Goal: Use online tool/utility: Utilize a website feature to perform a specific function

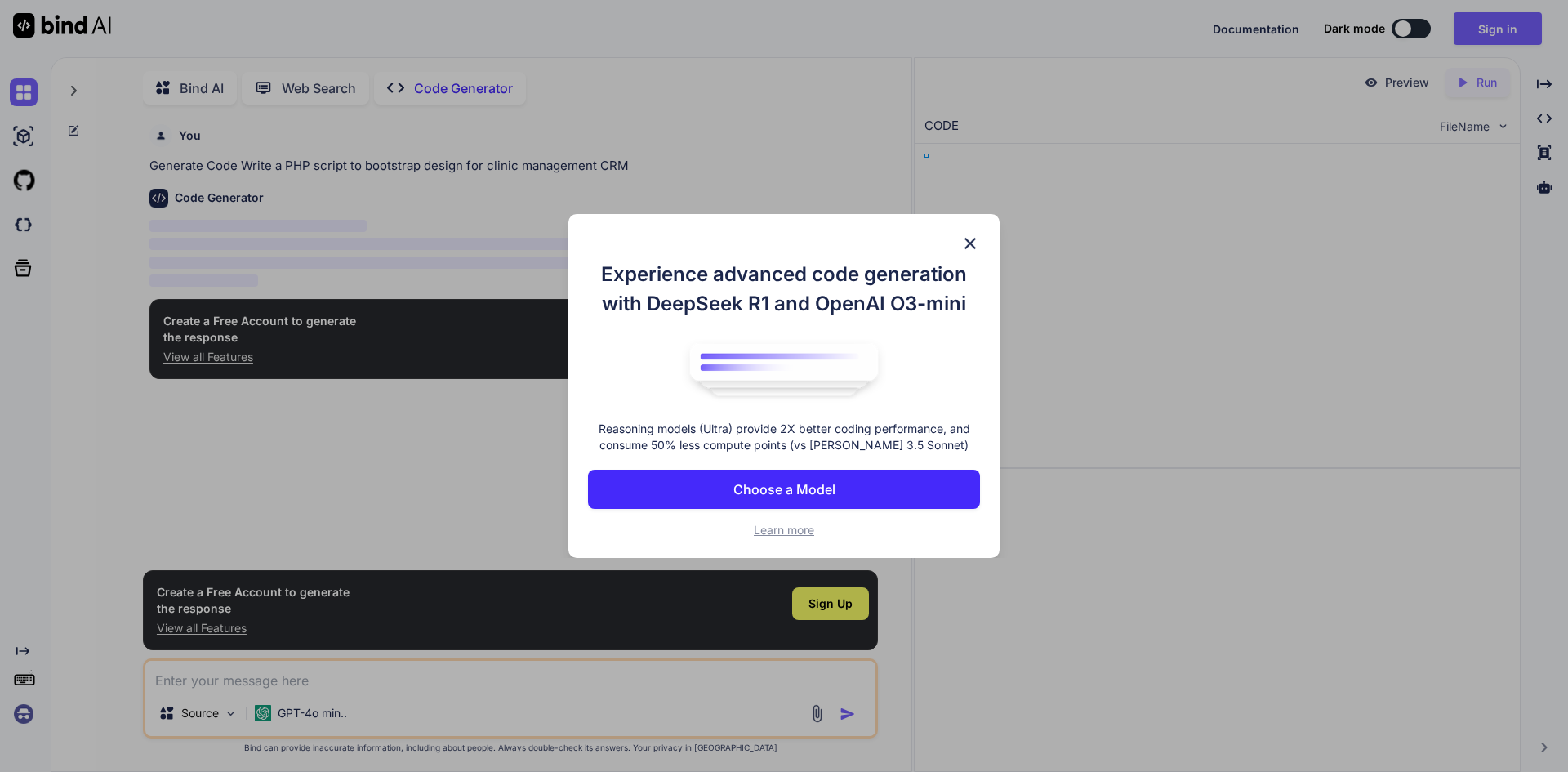
type textarea "x"
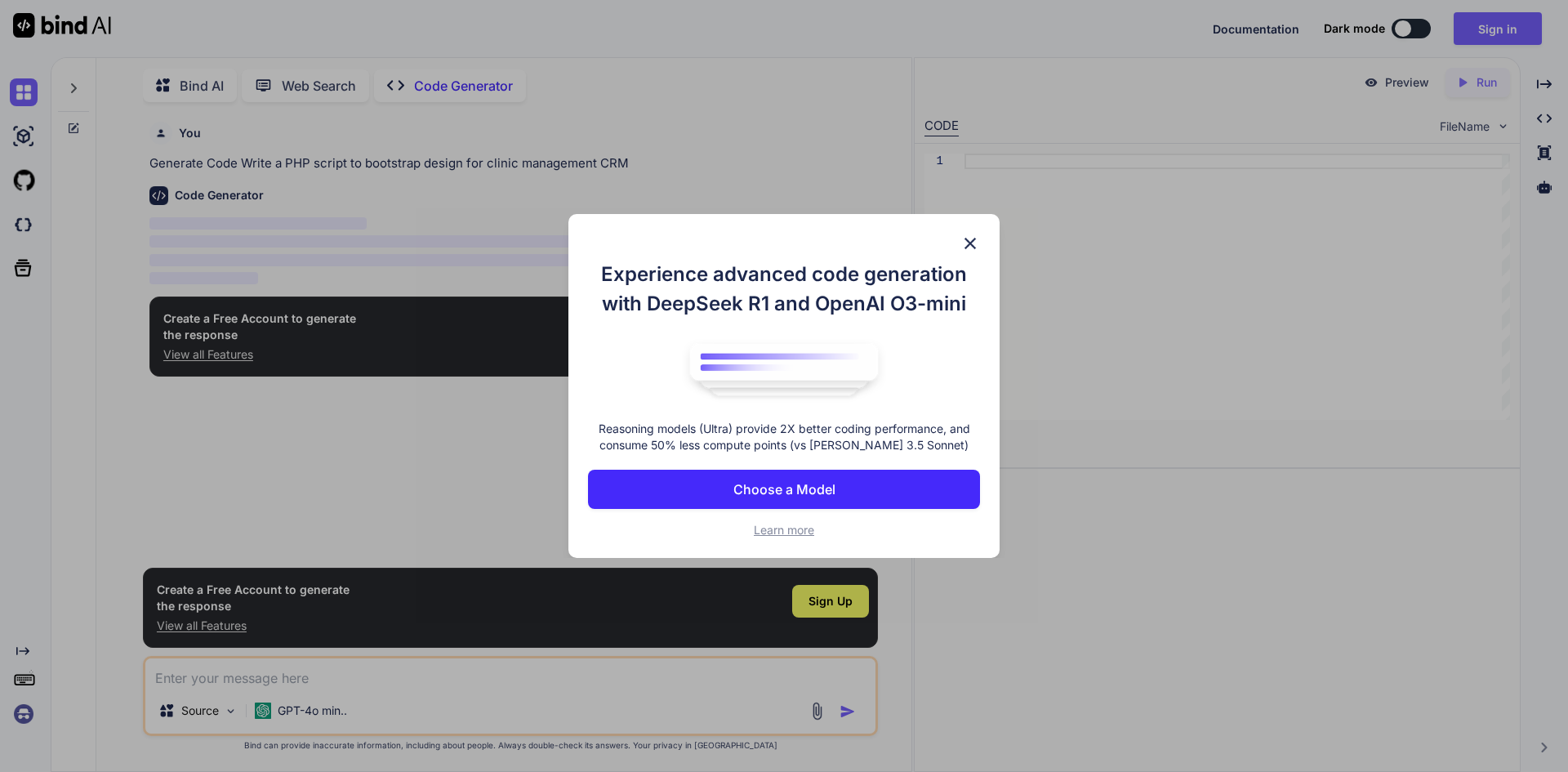
click at [970, 242] on img at bounding box center [970, 244] width 19 height 19
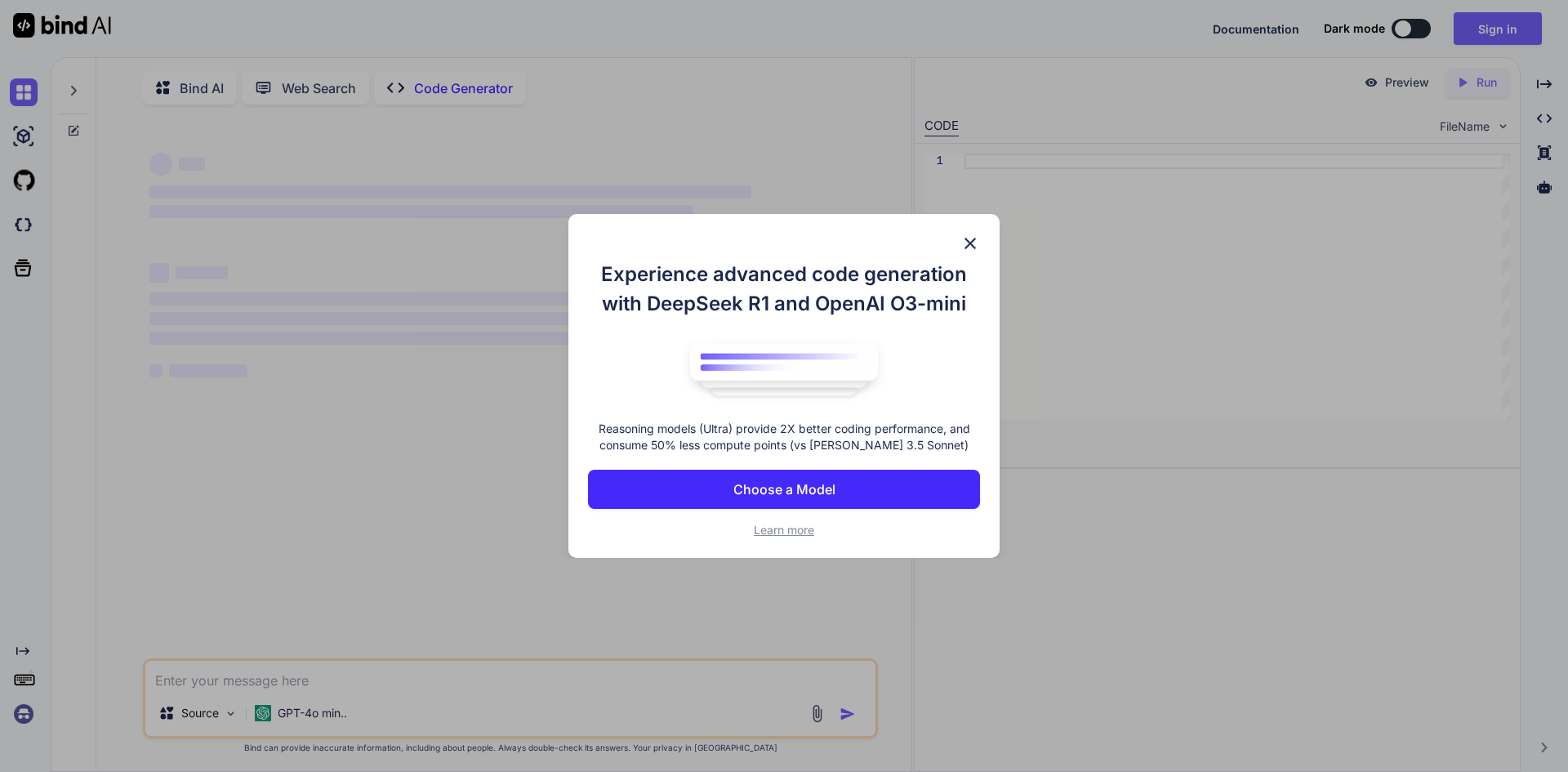
scroll to position [6, 0]
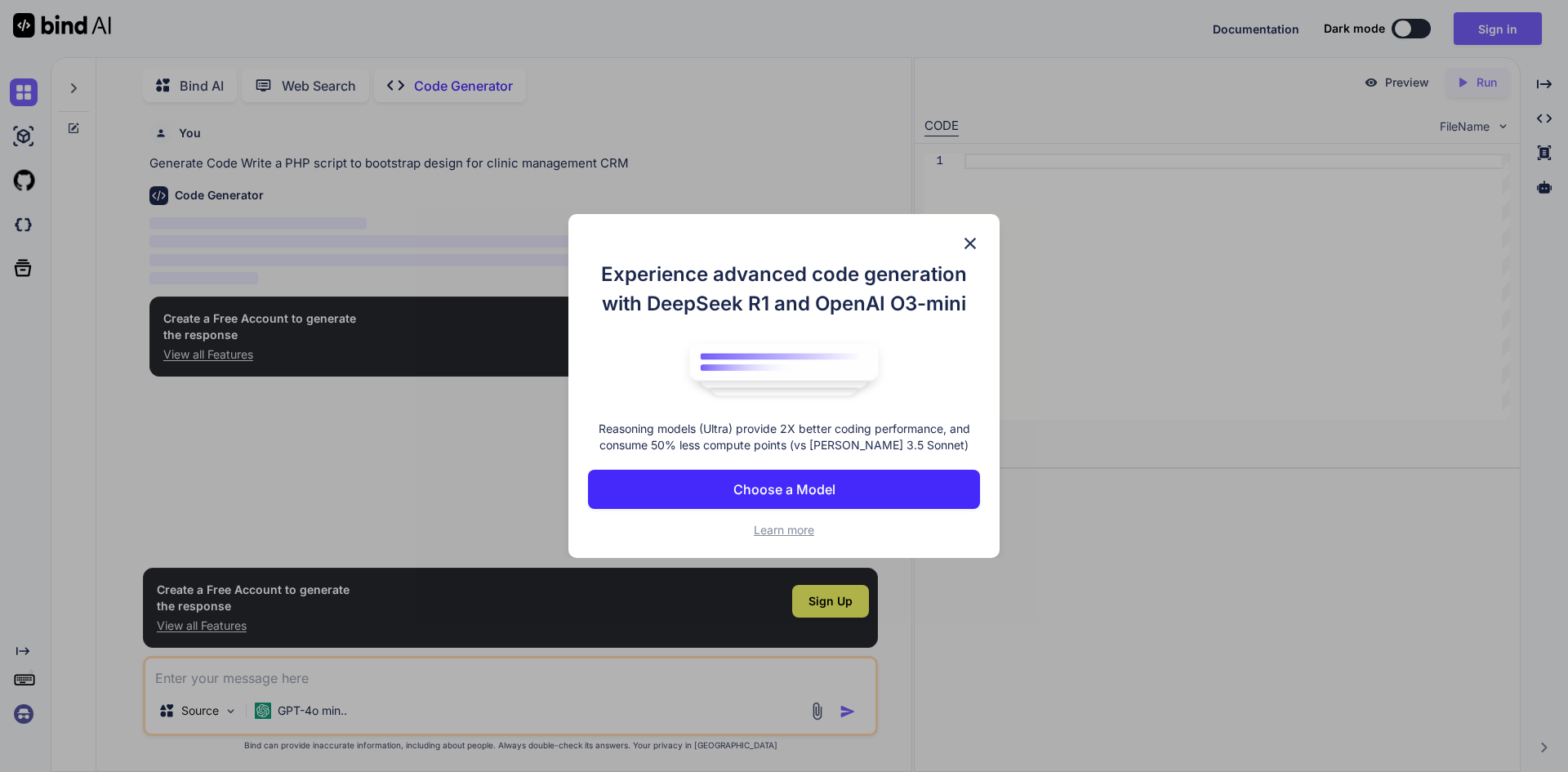
click at [970, 241] on img at bounding box center [970, 244] width 19 height 19
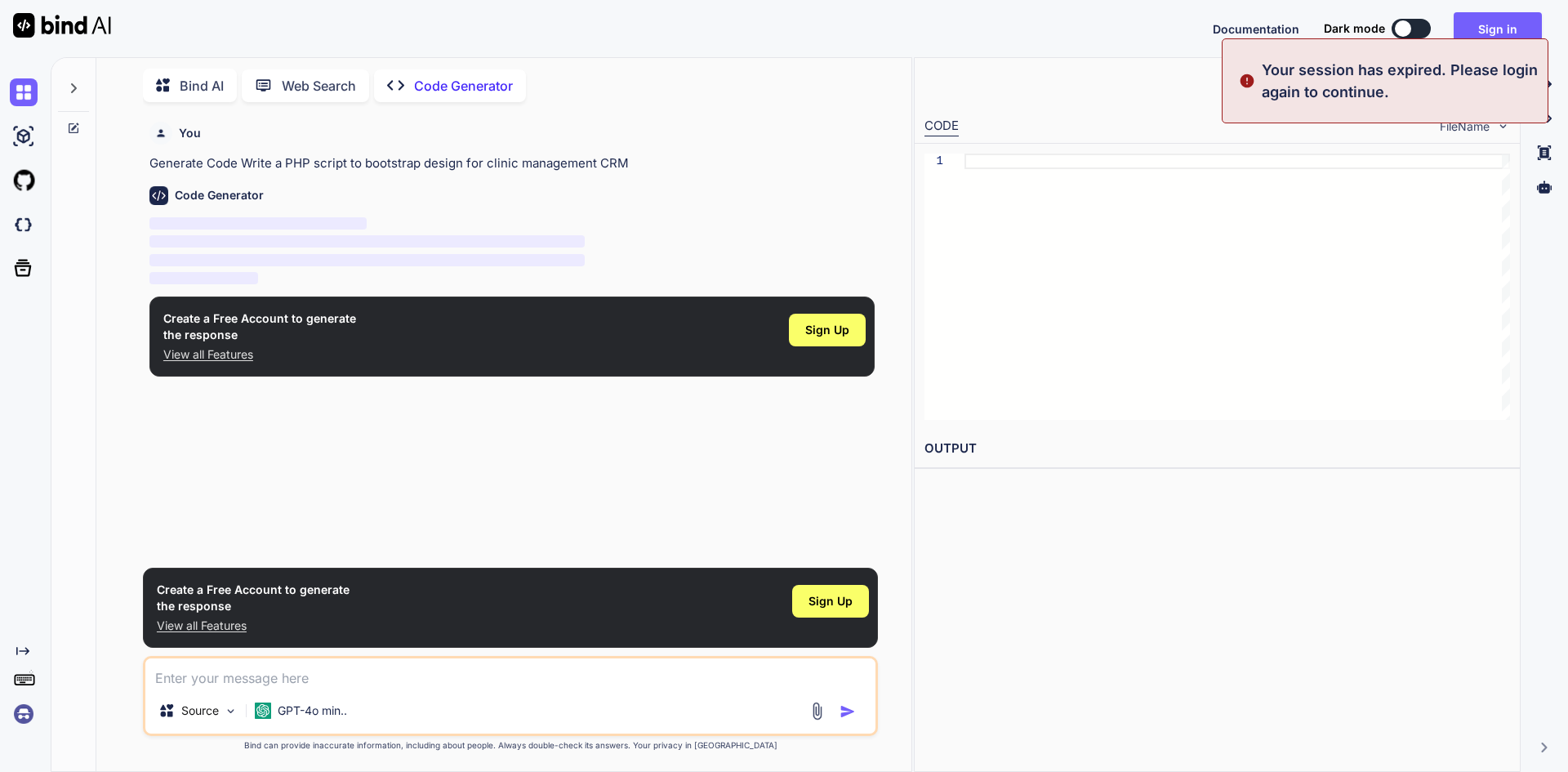
type textarea "x"
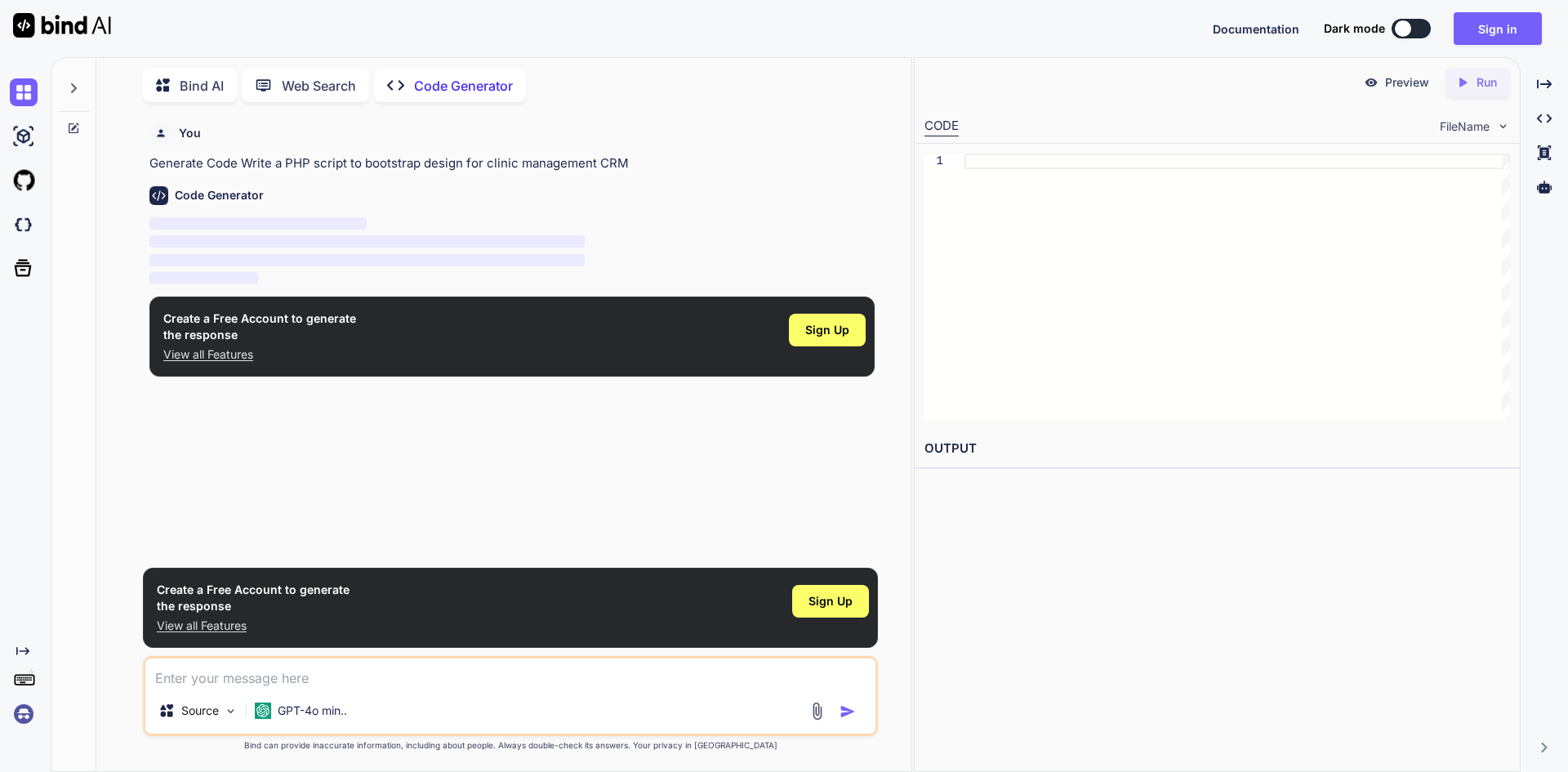
click at [304, 680] on textarea at bounding box center [510, 673] width 730 height 29
paste textarea "Bootstrap Clinic Management CRM Dashboard Design"
type textarea "Bootstrap Clinic Management CRM Dashboard Design"
type textarea "x"
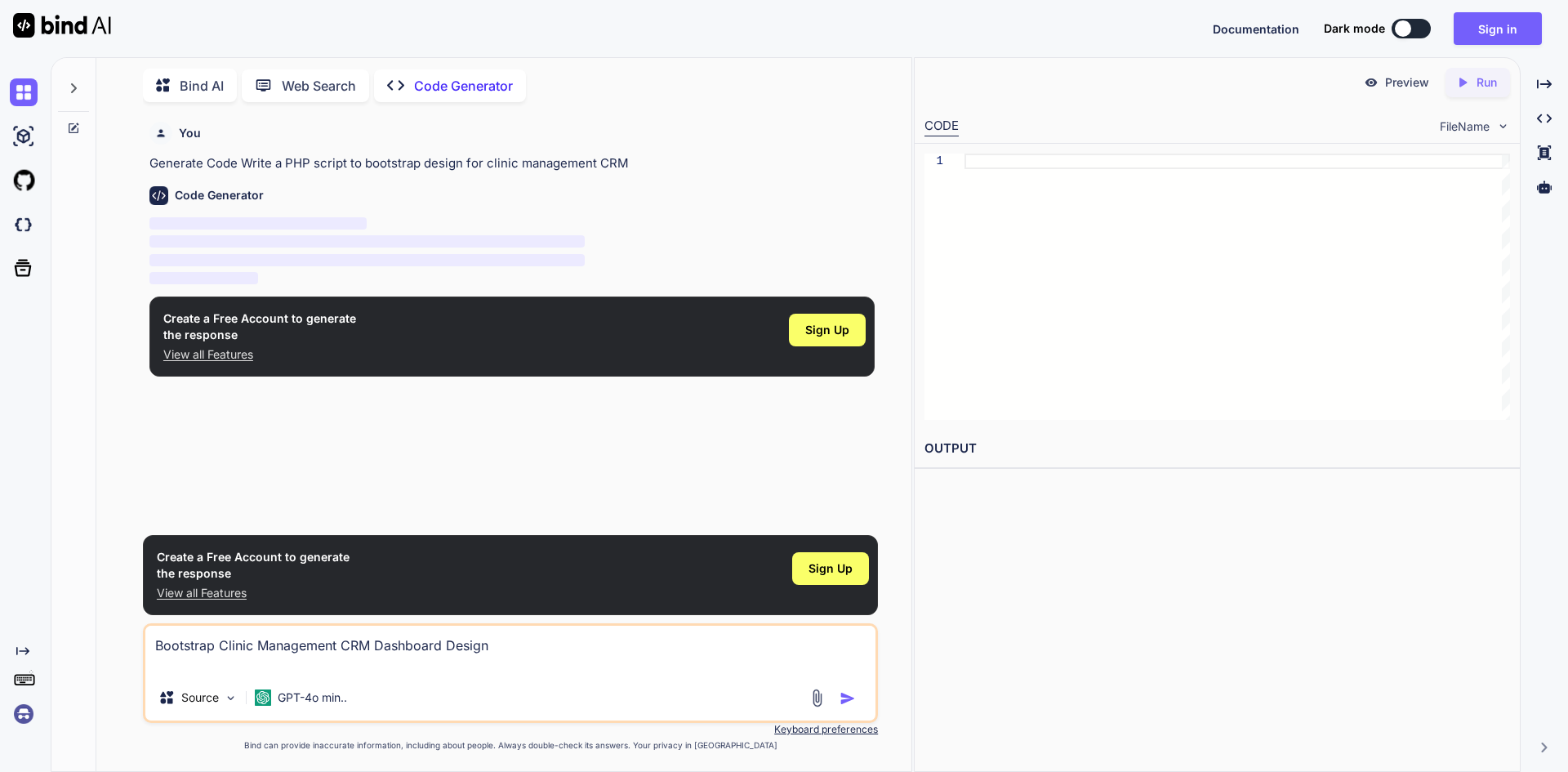
type textarea "Bootstrap Clinic Management CRM Dashboard Design"
click at [844, 698] on img "button" at bounding box center [847, 698] width 17 height 17
click at [845, 698] on img "button" at bounding box center [847, 698] width 17 height 17
click at [826, 571] on span "Sign Up" at bounding box center [831, 569] width 44 height 17
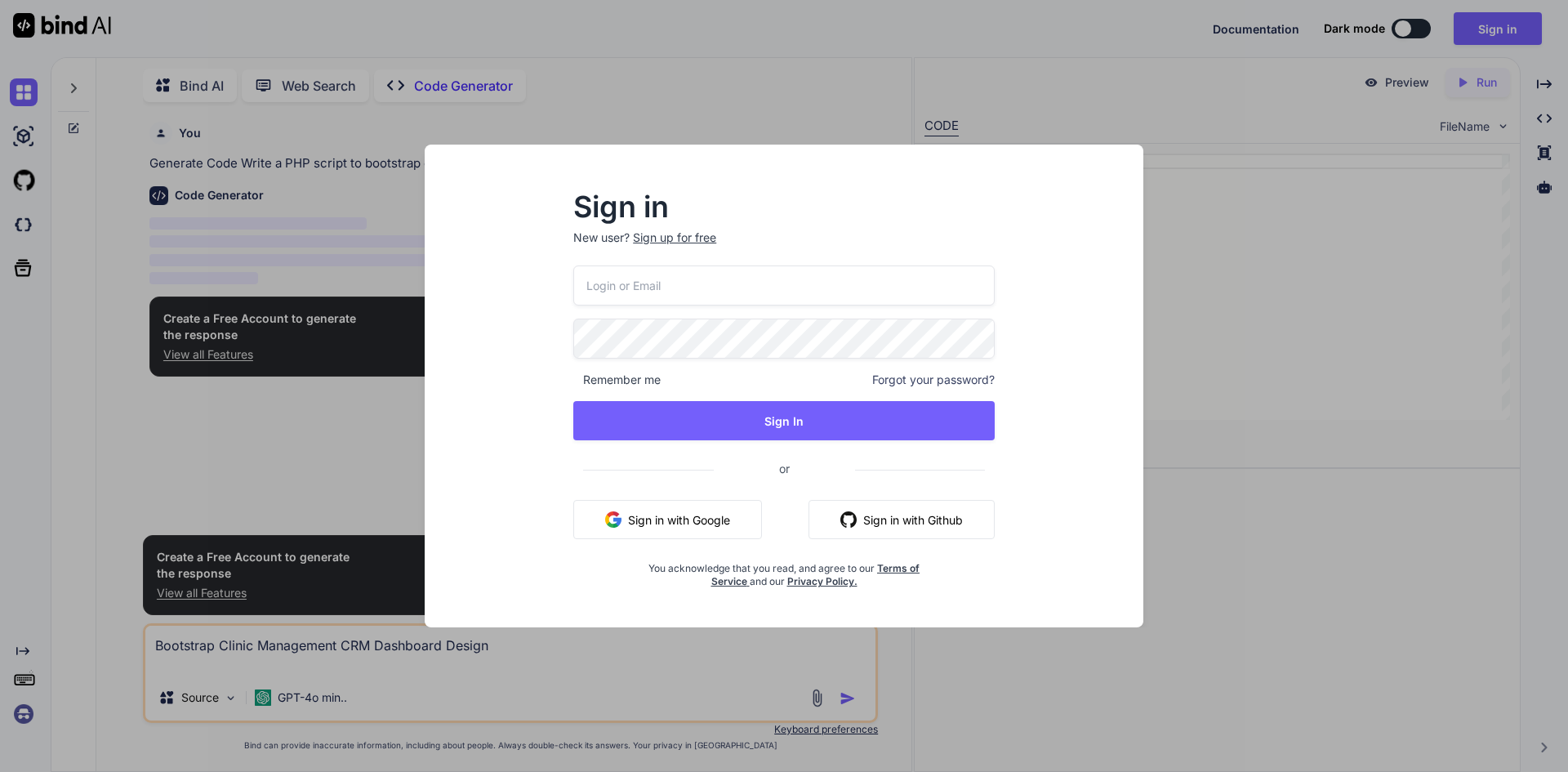
click at [664, 517] on button "Sign in with Google" at bounding box center [667, 520] width 189 height 40
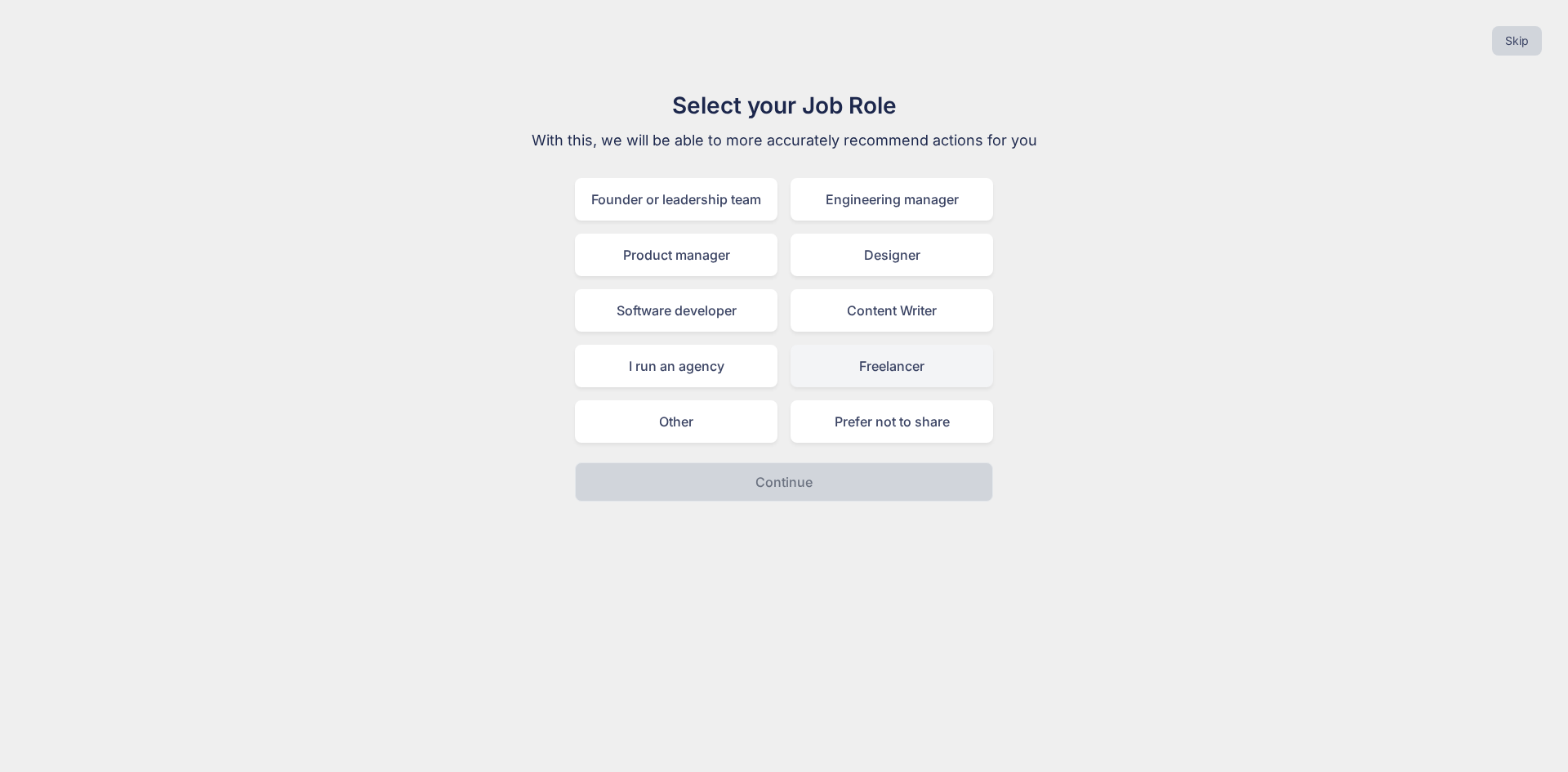
click at [868, 358] on div "Freelancer" at bounding box center [892, 366] width 202 height 42
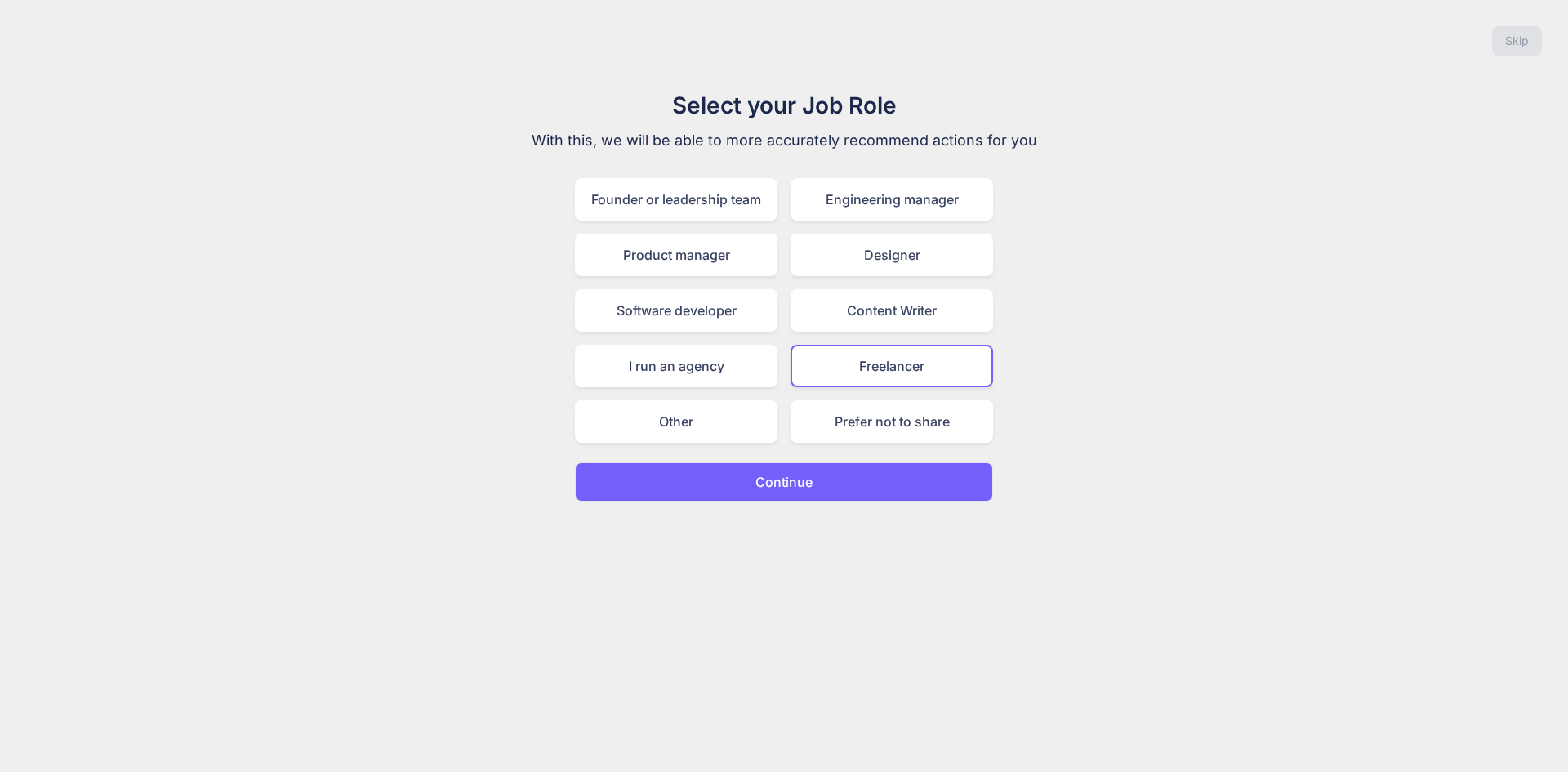
click at [777, 478] on p "Continue" at bounding box center [784, 482] width 57 height 19
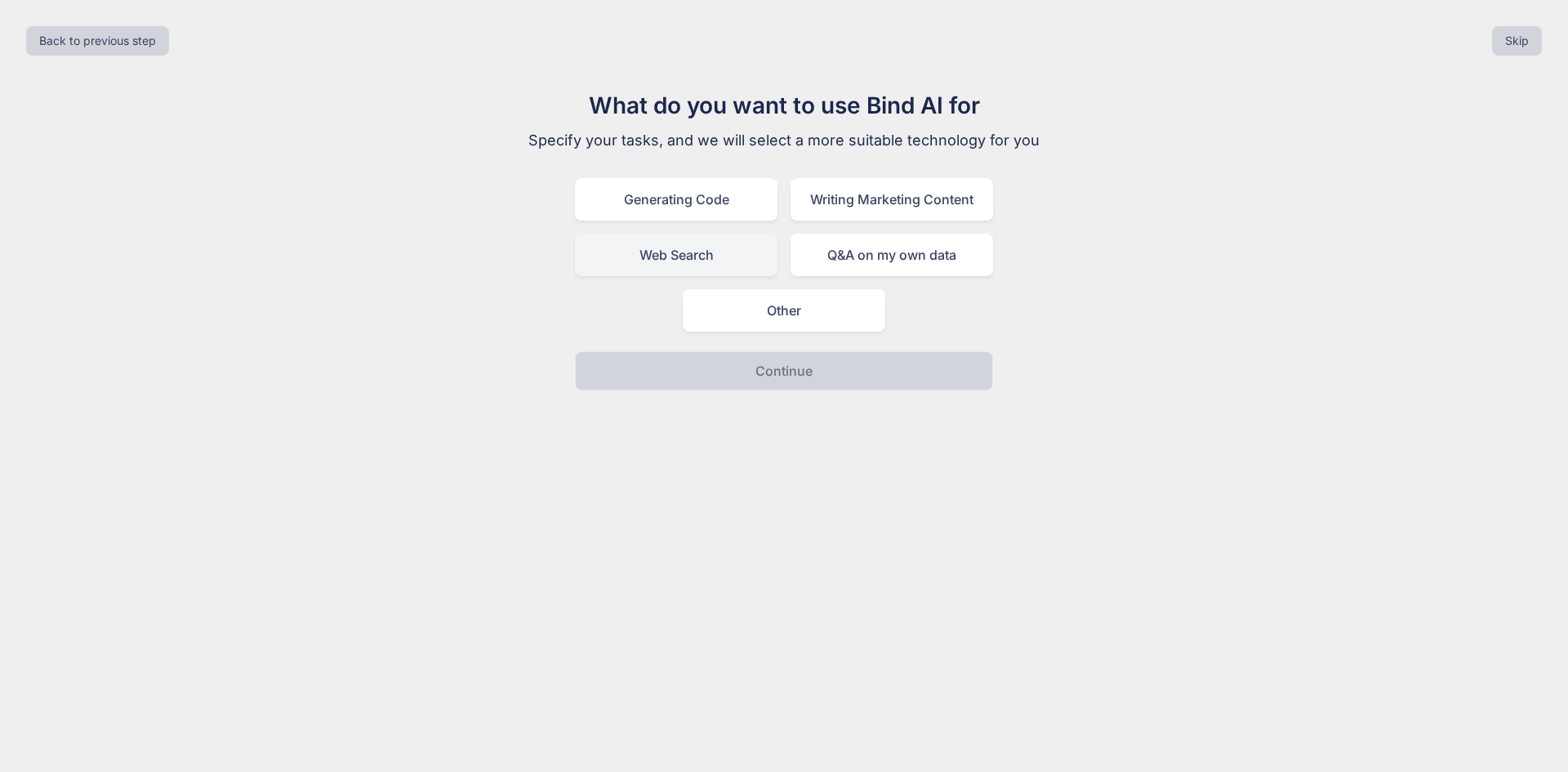
click at [699, 252] on div "Web Search" at bounding box center [676, 255] width 202 height 42
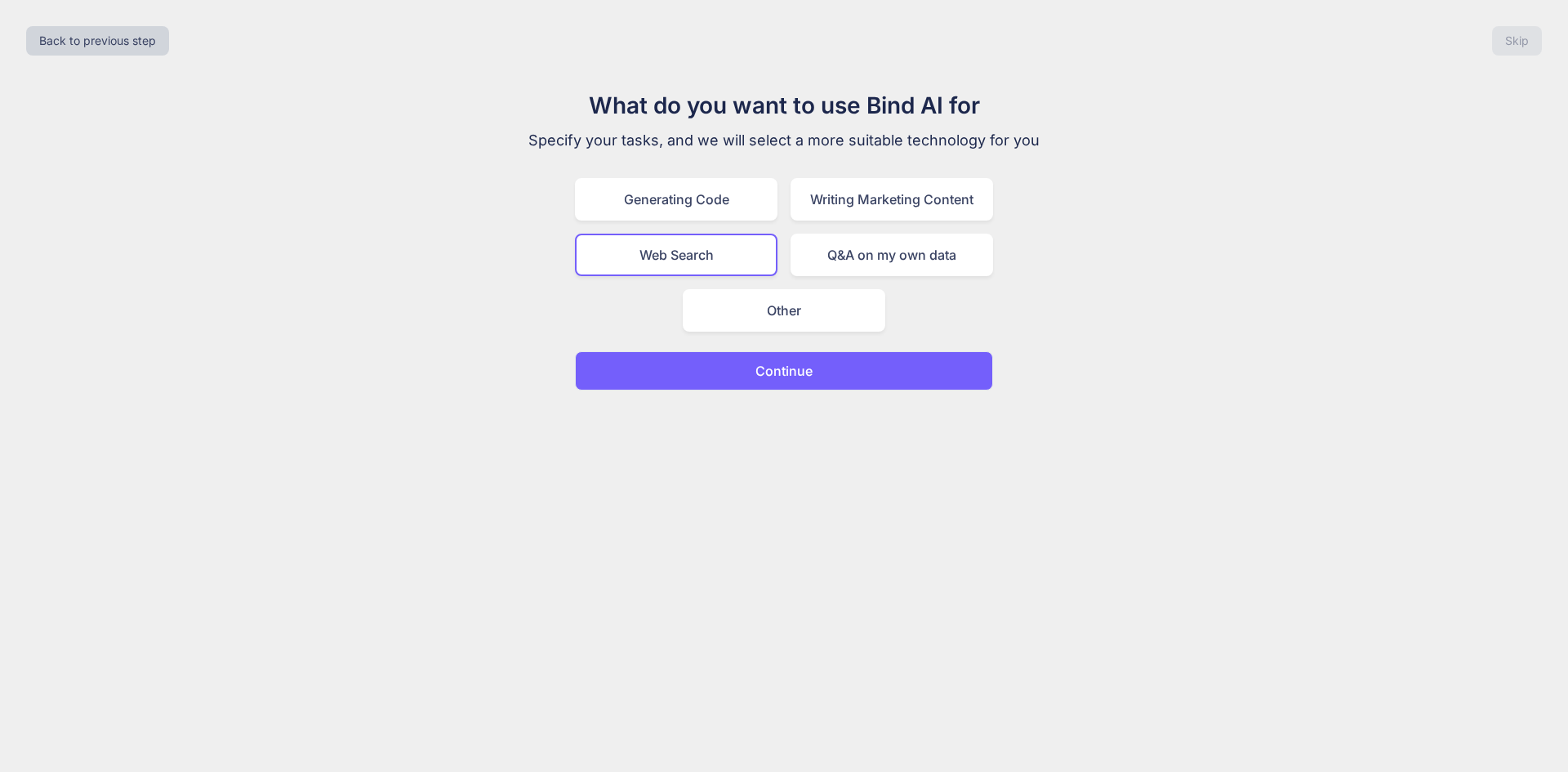
click at [760, 367] on p "Continue" at bounding box center [784, 371] width 57 height 19
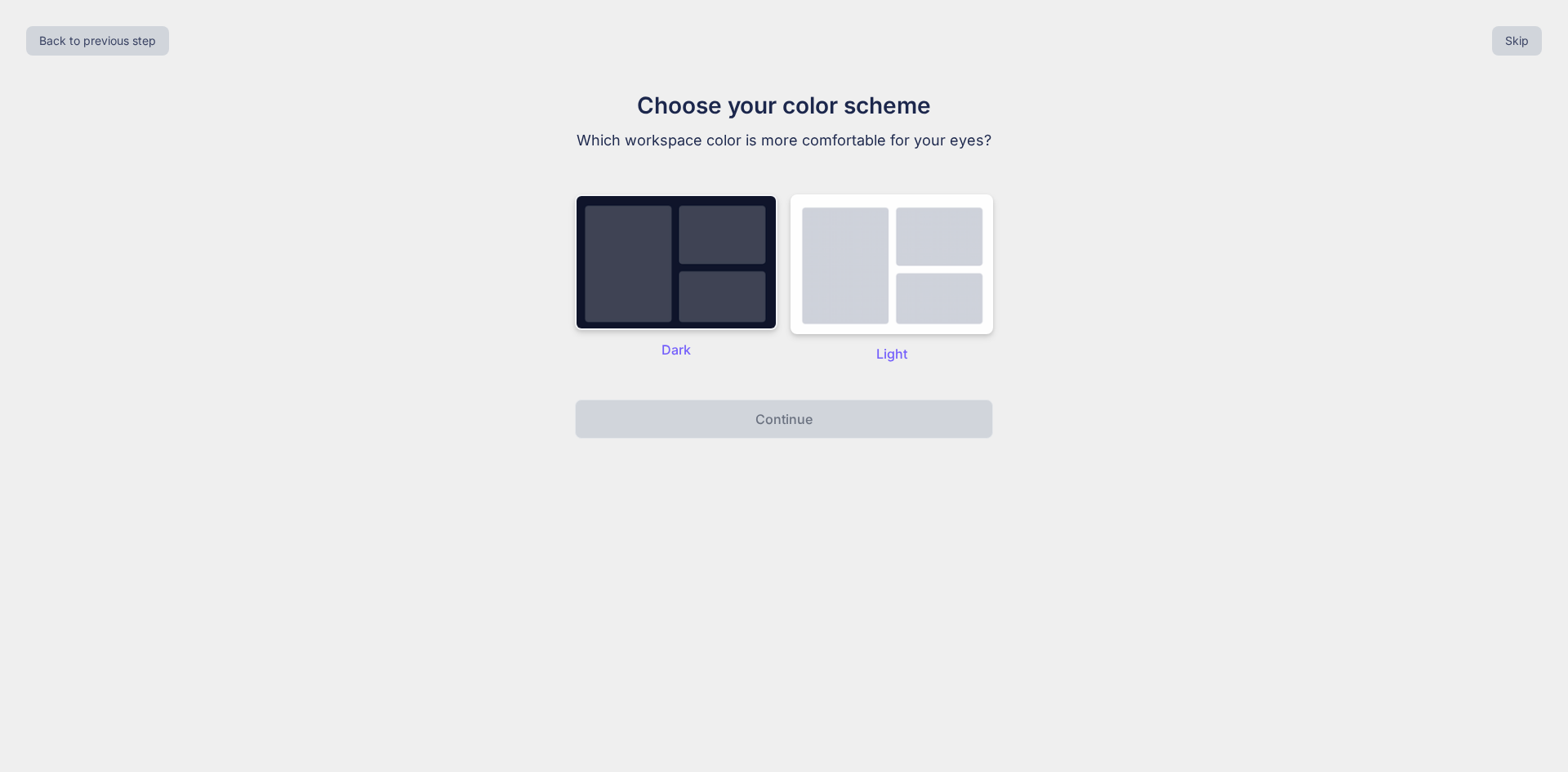
click at [708, 294] on img at bounding box center [676, 262] width 202 height 135
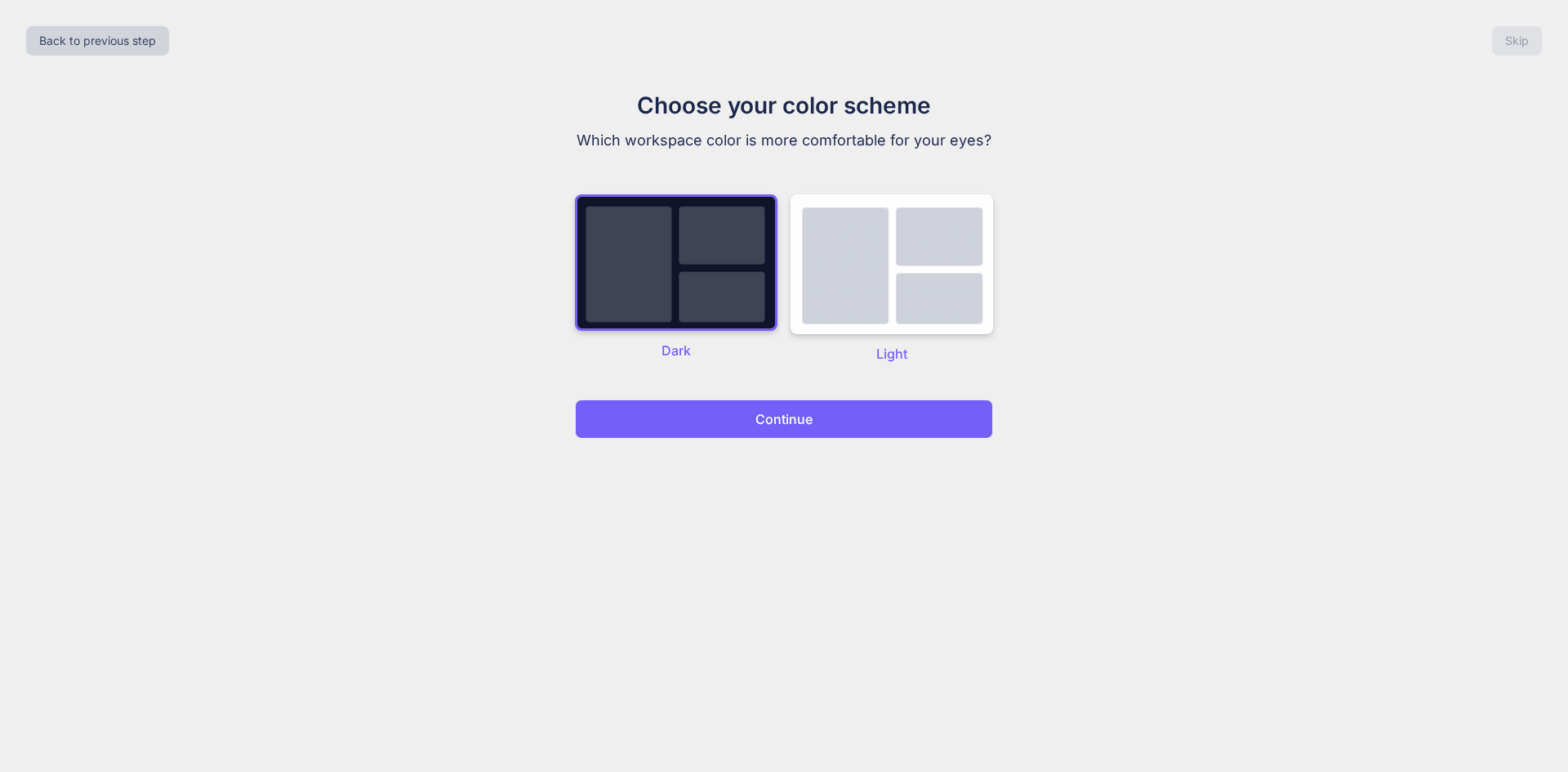
click at [764, 421] on p "Continue" at bounding box center [784, 419] width 57 height 19
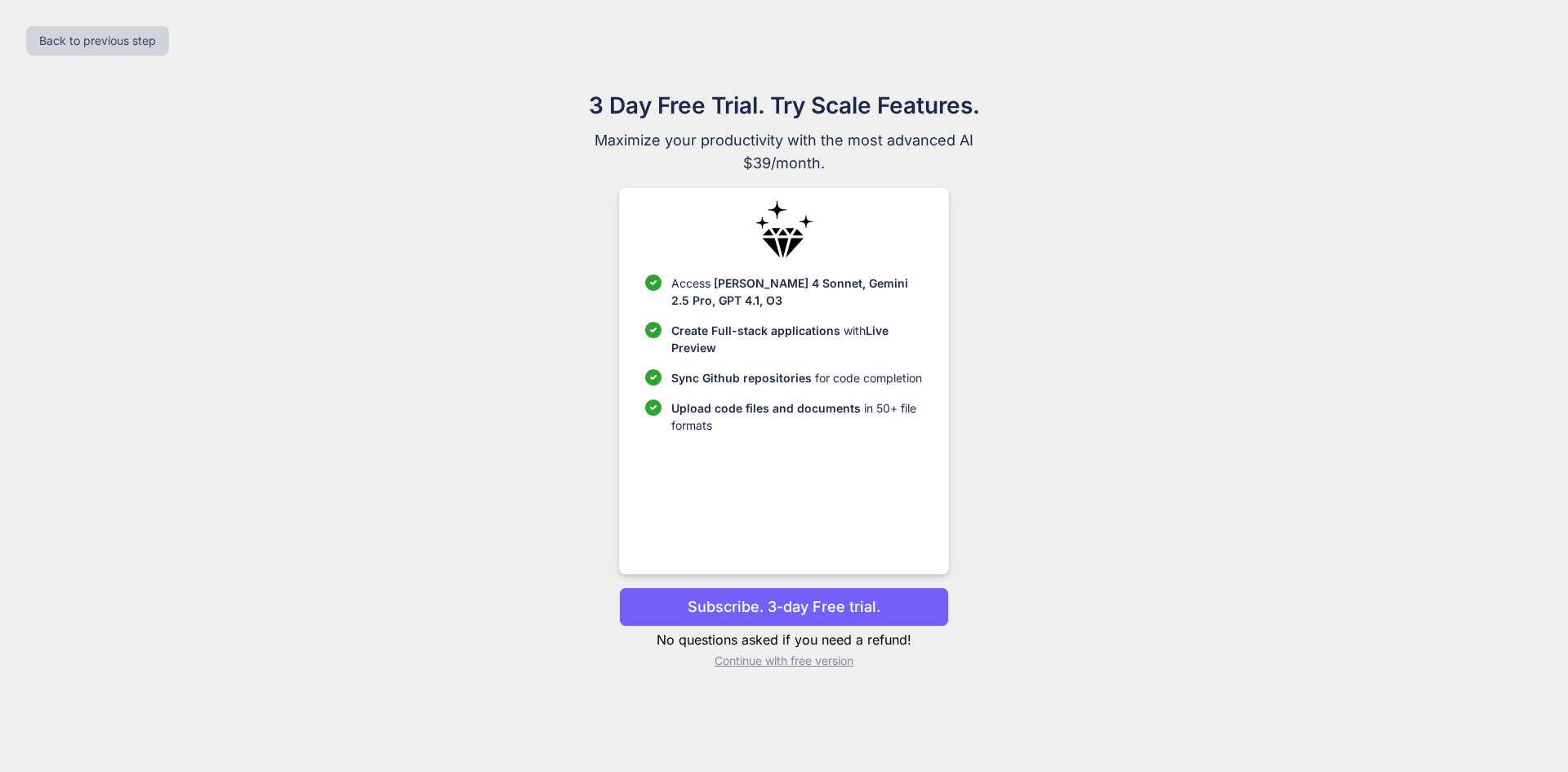
click at [752, 664] on p "Continue with free version" at bounding box center [783, 661] width 330 height 17
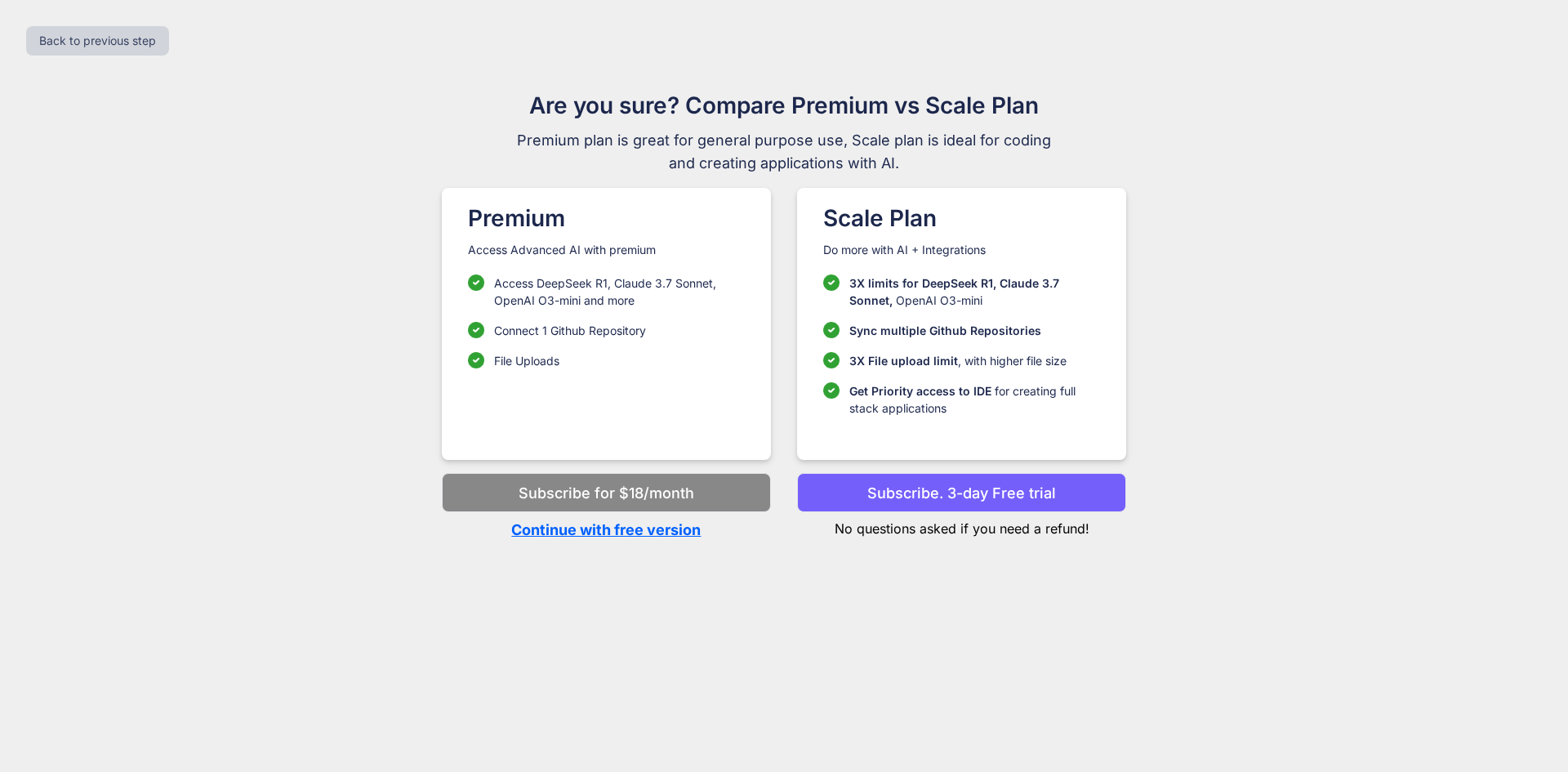
click at [584, 532] on p "Continue with free version" at bounding box center [606, 529] width 330 height 22
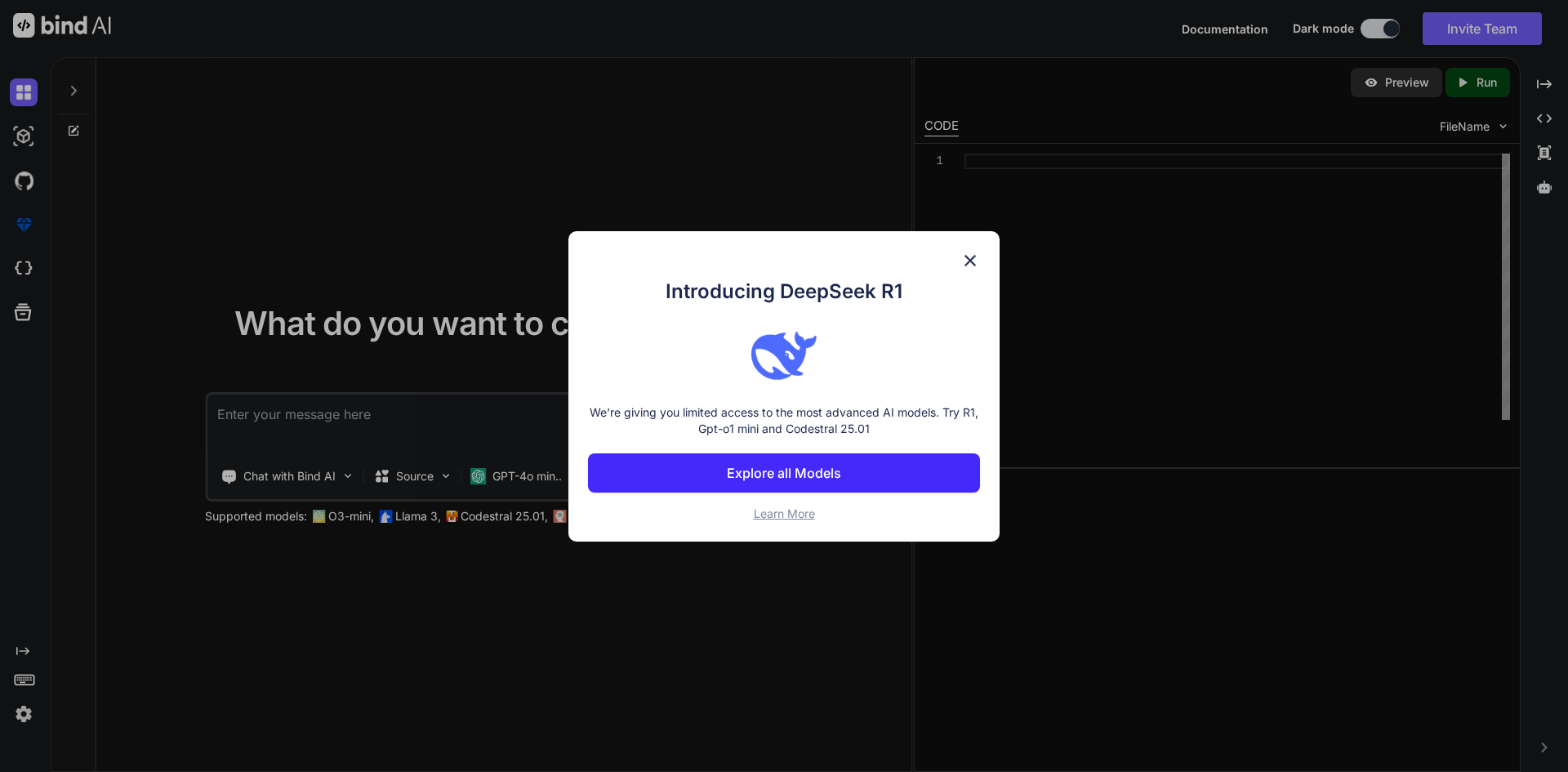
click at [973, 264] on img at bounding box center [970, 260] width 19 height 19
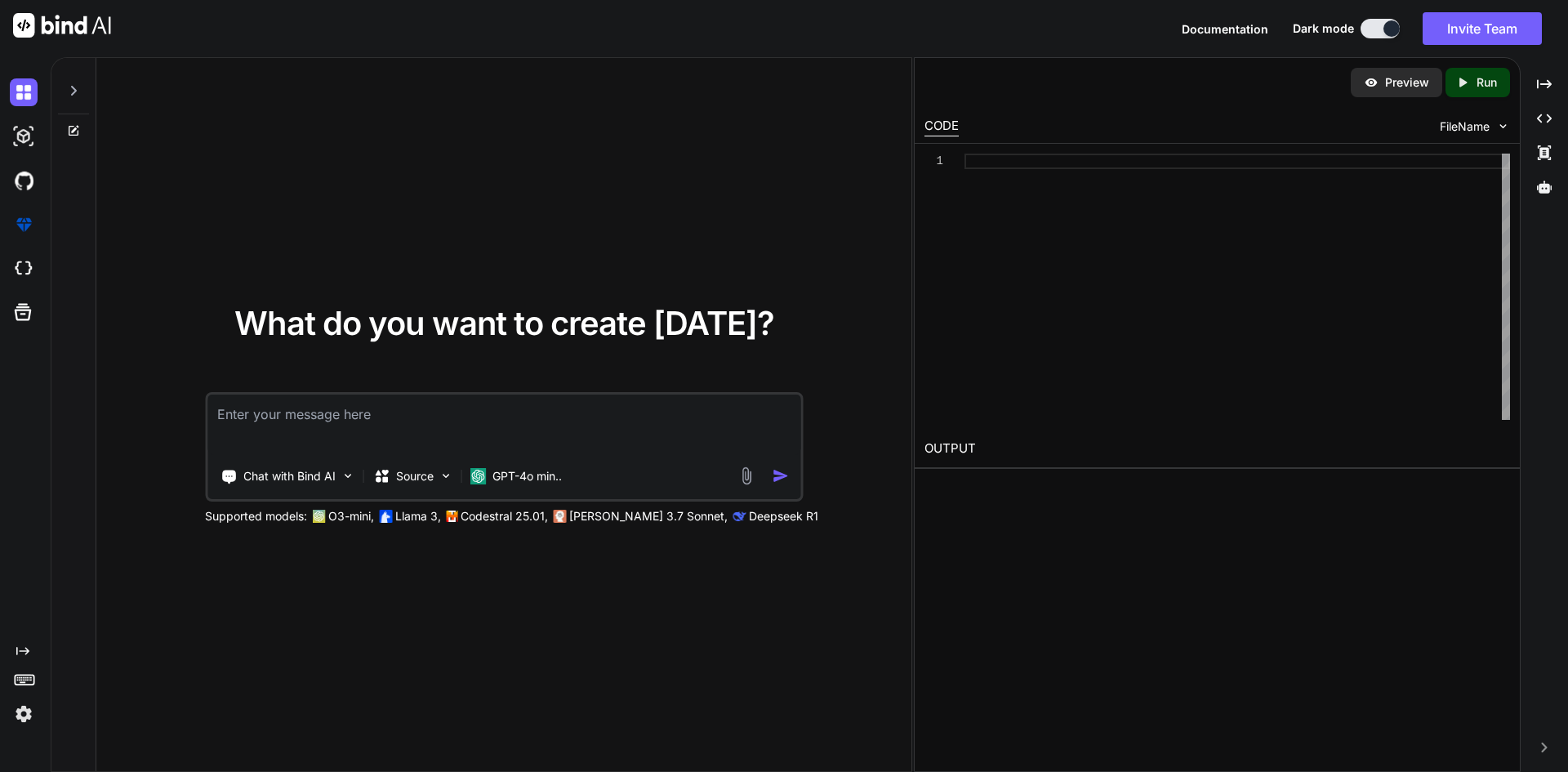
click at [274, 422] on textarea at bounding box center [504, 425] width 593 height 61
click at [517, 408] on textarea at bounding box center [504, 425] width 593 height 61
paste textarea "Bootstrap Clinic Management CRM Dashboard Design"
type textarea "x"
type textarea "Bootstrap Clinic Management CRM Dashboard Design"
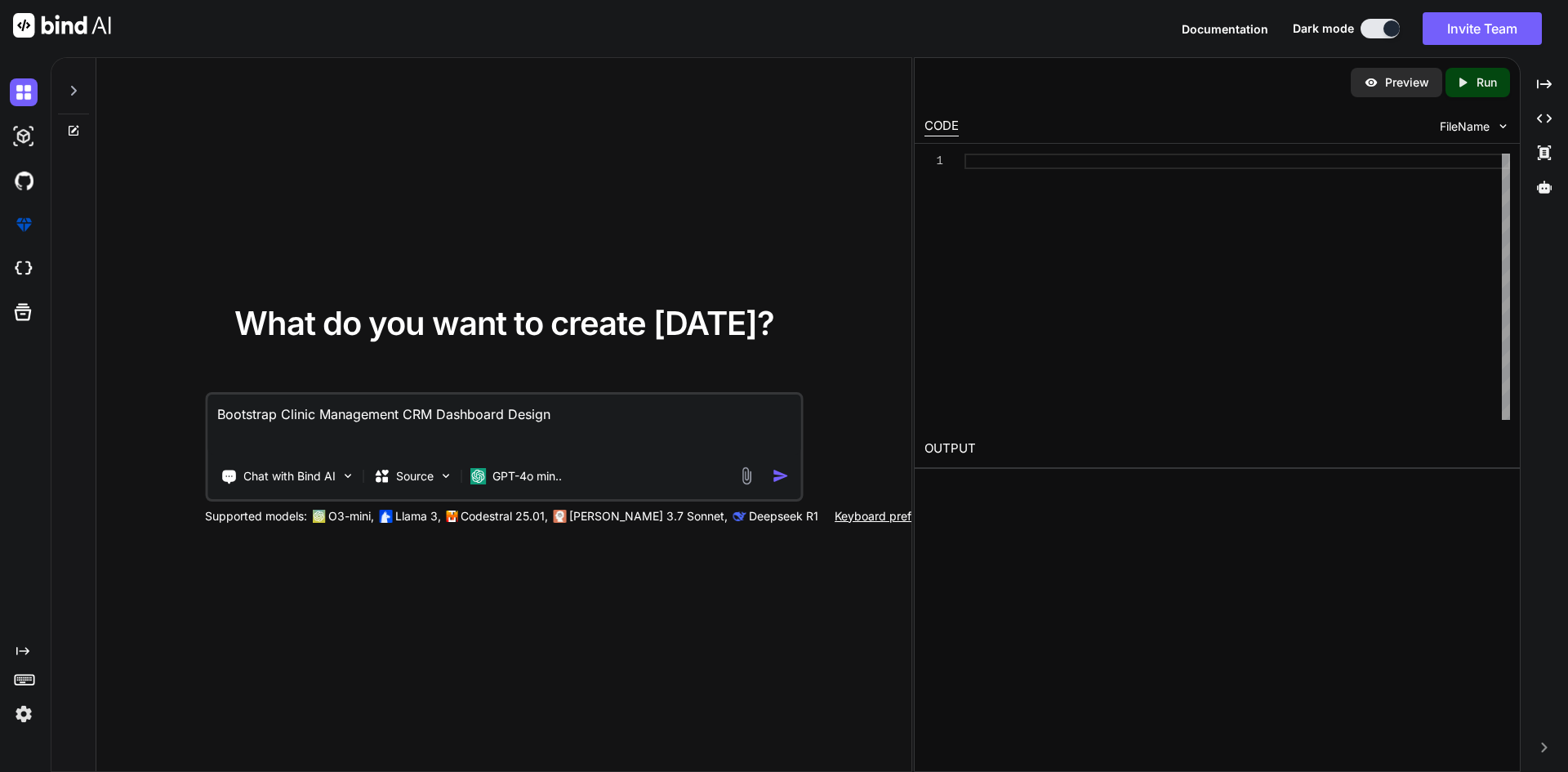
click at [774, 476] on img "button" at bounding box center [780, 477] width 18 height 18
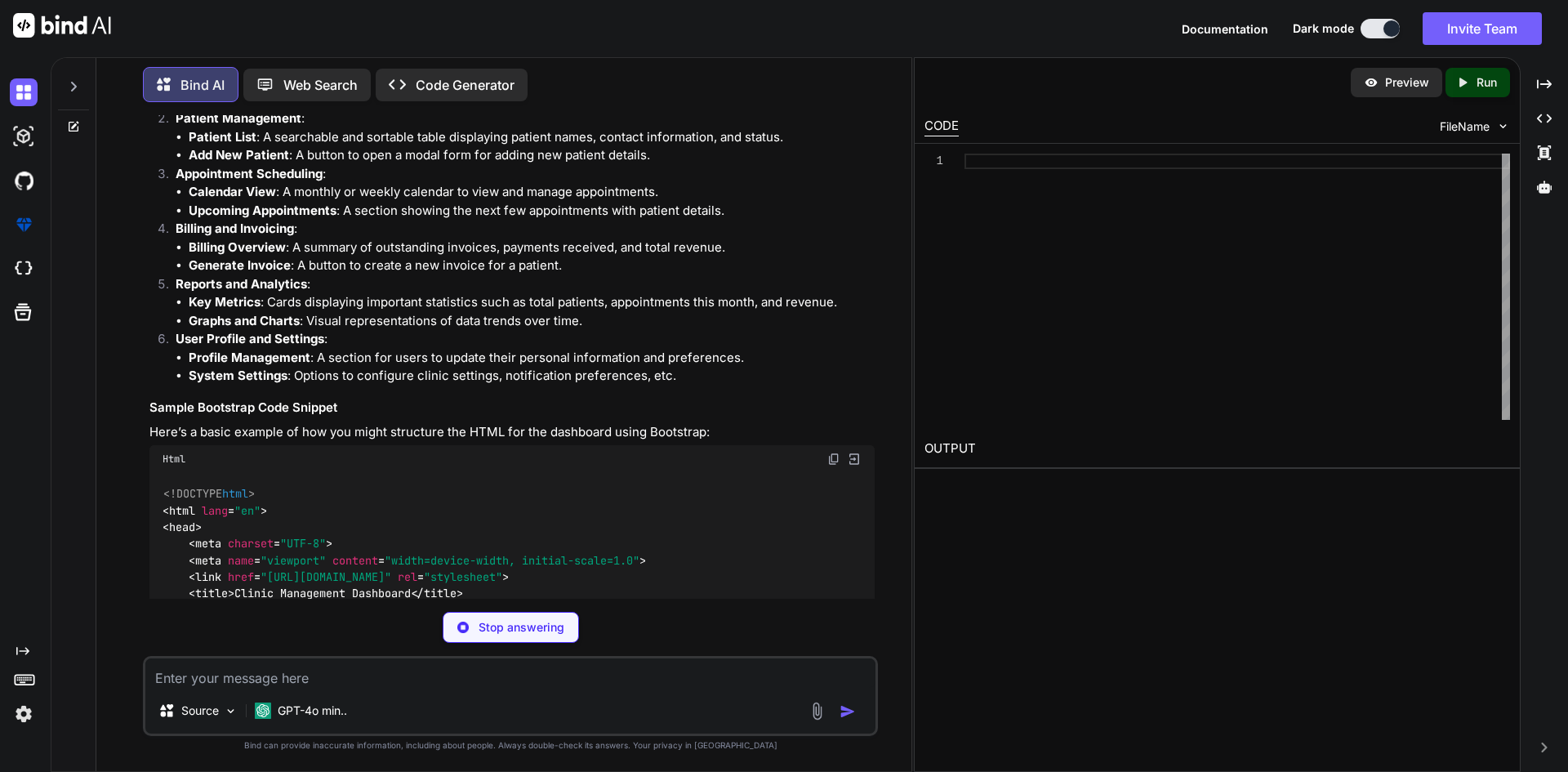
scroll to position [409, 0]
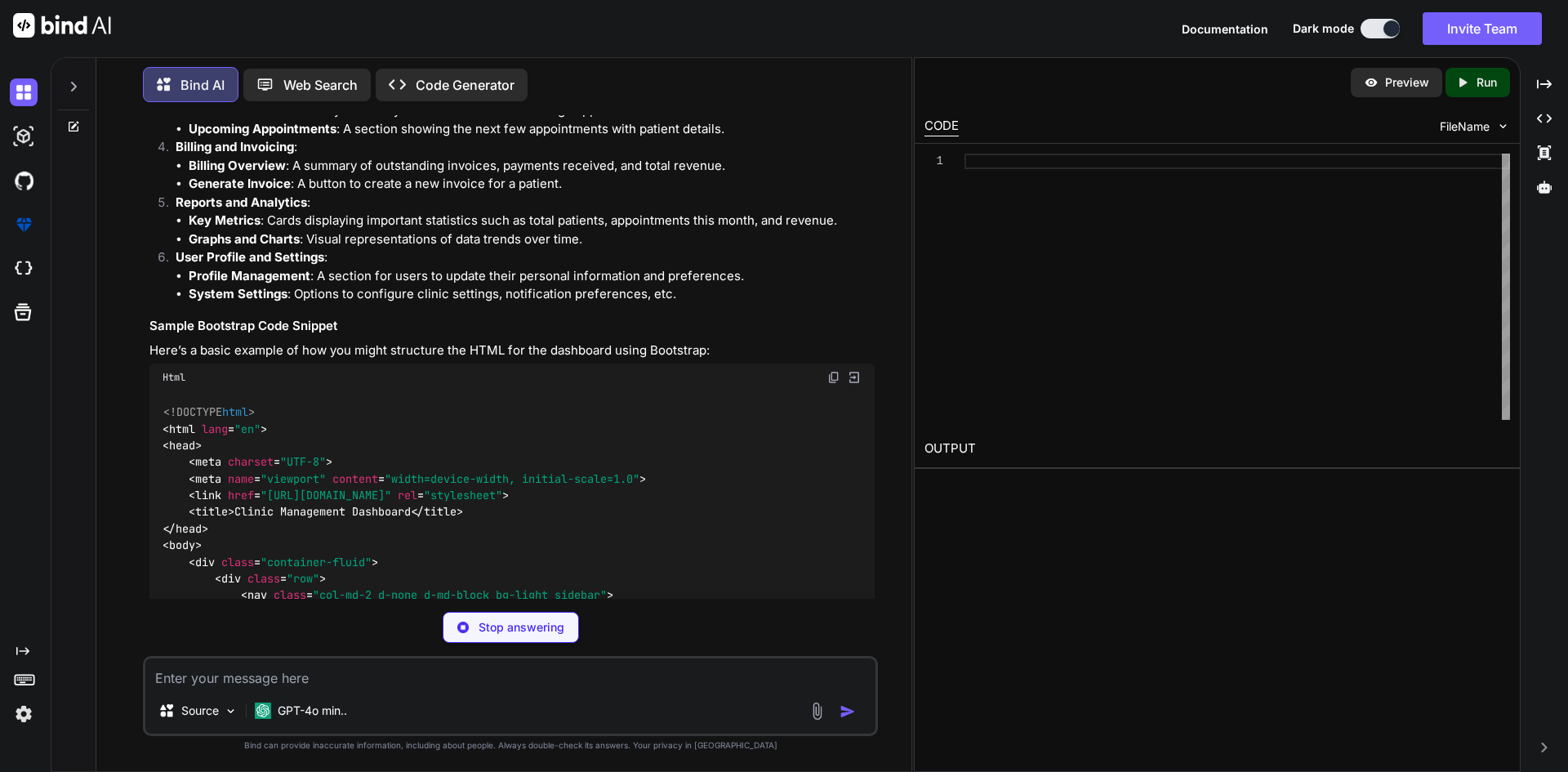
type textarea "x"
type textarea "<script src="https://code.jquery.com/jquery-3.5.1.slim.min.js"></script> <scrip…"
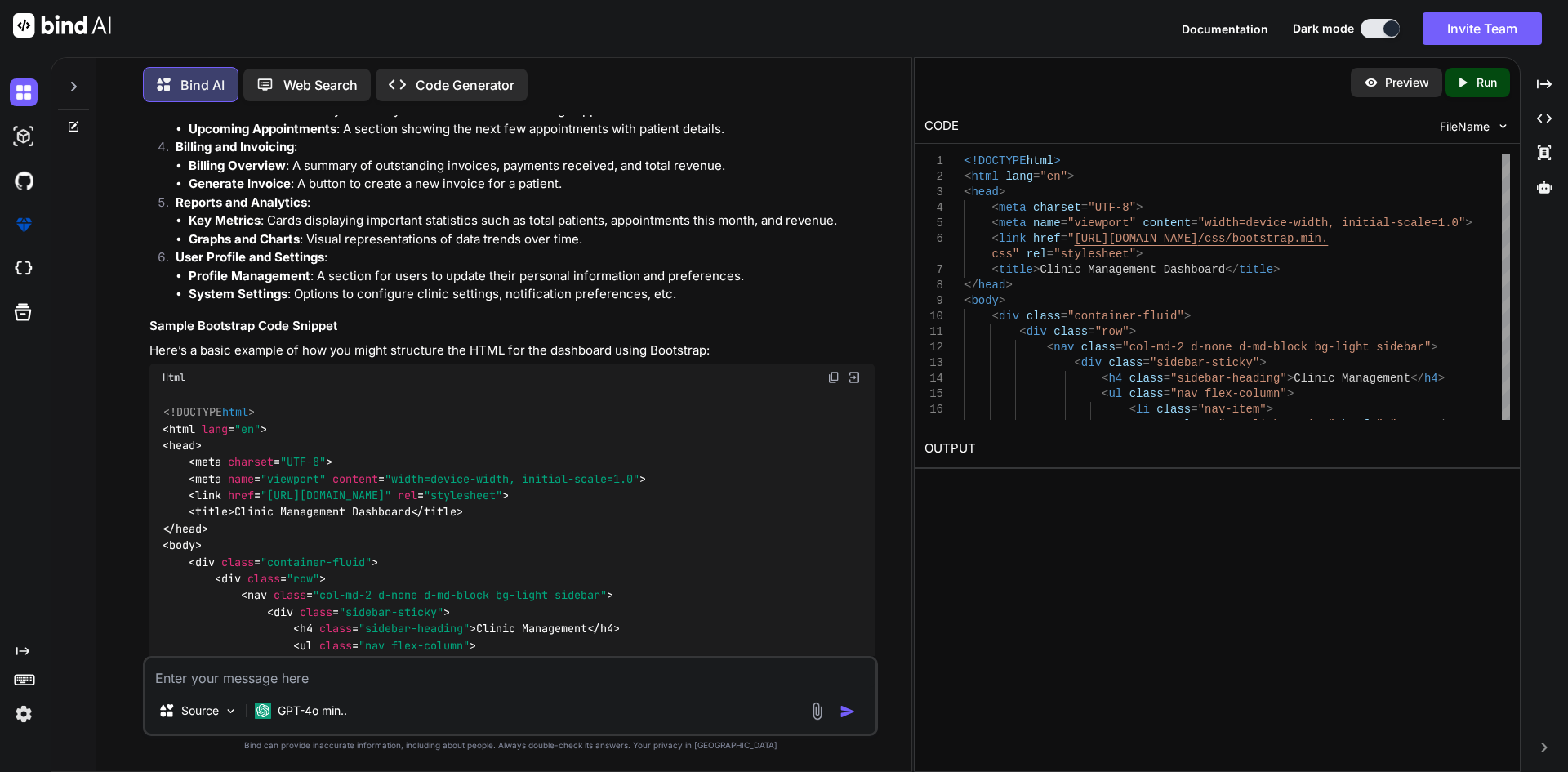
click at [831, 380] on img at bounding box center [833, 377] width 13 height 13
click at [1472, 92] on div "Created with Pixso. Run" at bounding box center [1477, 82] width 64 height 29
type textarea "x"
click at [1057, 492] on link "https://app.onecompiler.com/43vjjau79_43vpjsdkh" at bounding box center [991, 488] width 133 height 16
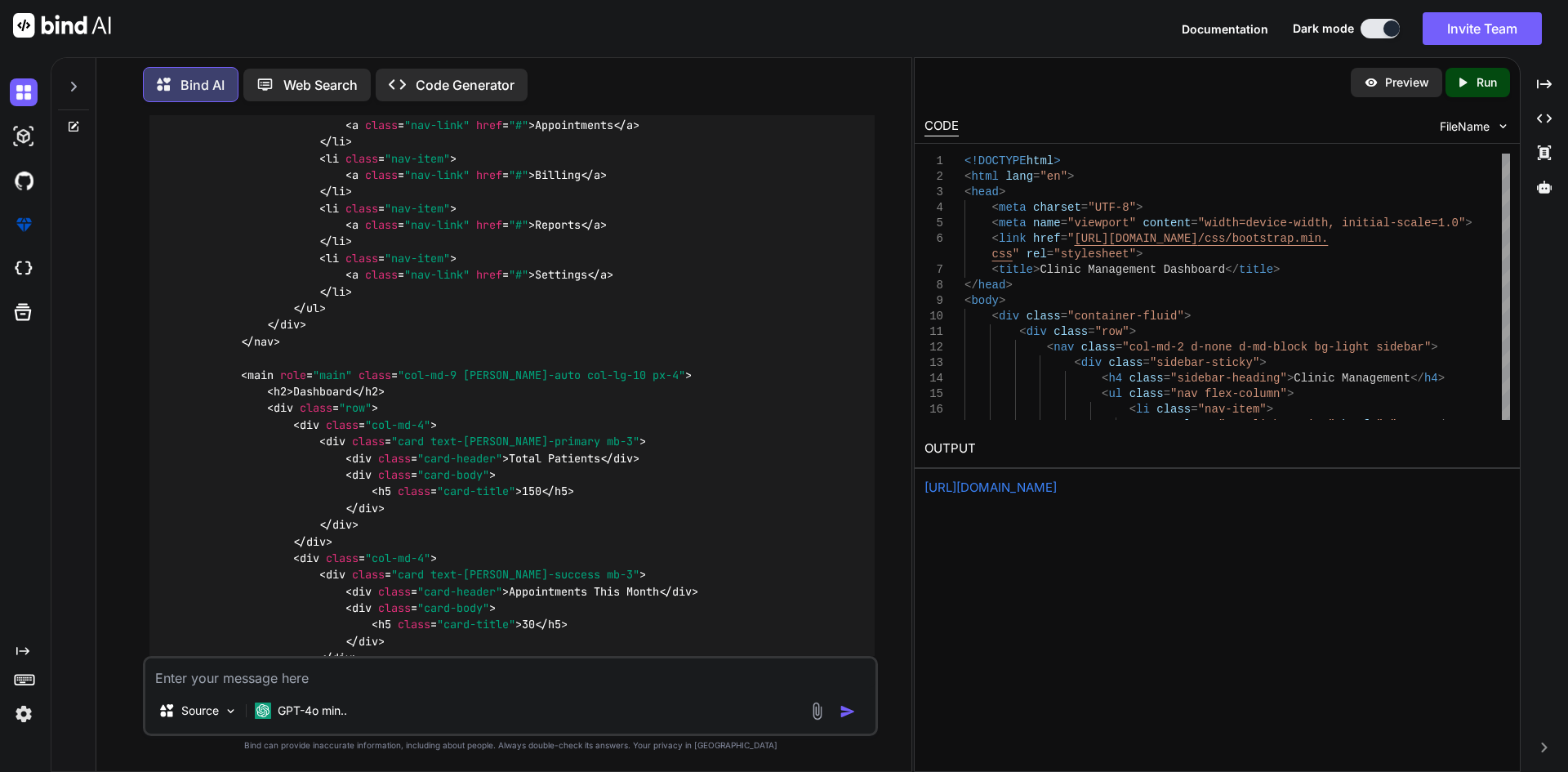
scroll to position [1553, 0]
